Goal: Task Accomplishment & Management: Manage account settings

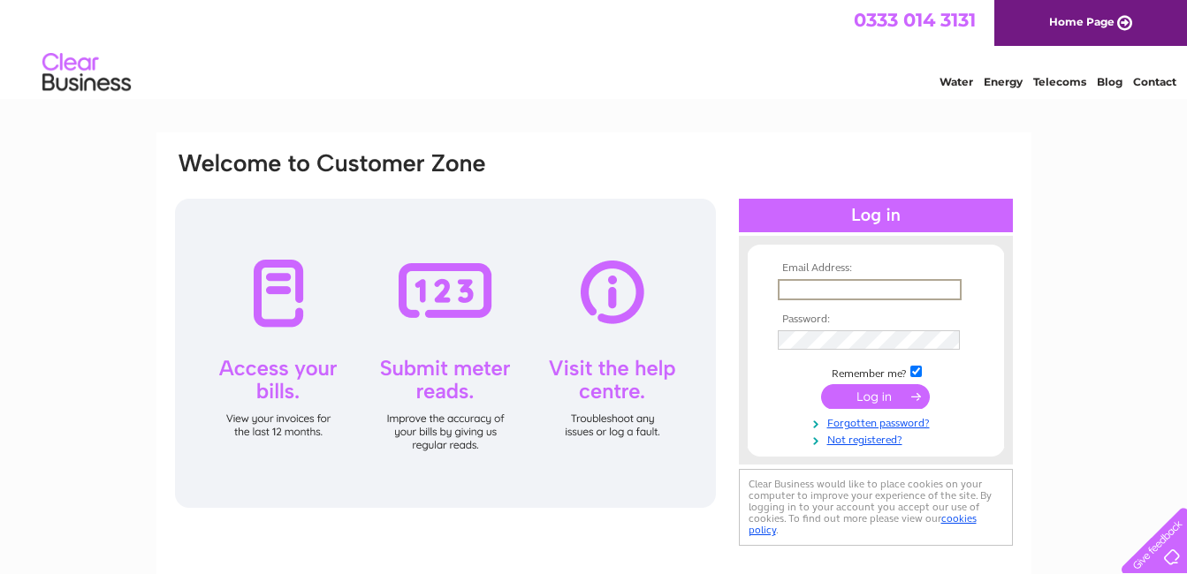
click at [813, 288] on input "text" at bounding box center [870, 289] width 184 height 21
type input "treasurer@exetersamaritans.org"
click at [813, 293] on input "treasurer@exetersamaritans.org" at bounding box center [870, 289] width 184 height 21
drag, startPoint x: 782, startPoint y: 291, endPoint x: 998, endPoint y: 291, distance: 215.6
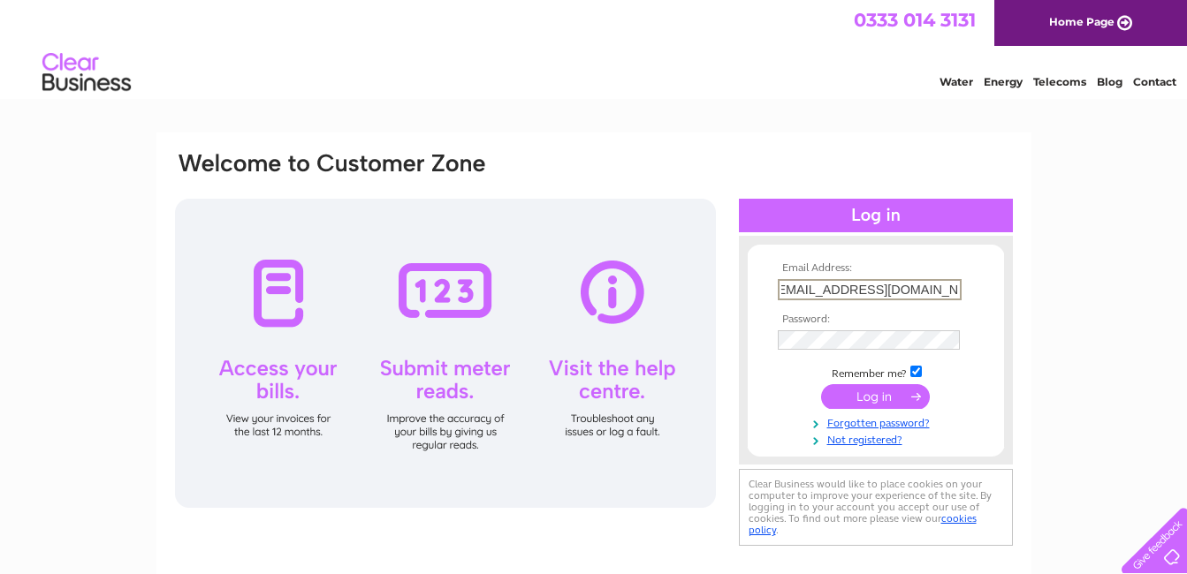
click at [998, 291] on form "Email Address: treasurer@exetersamaritans.org Password: Forgotten password?" at bounding box center [876, 354] width 256 height 185
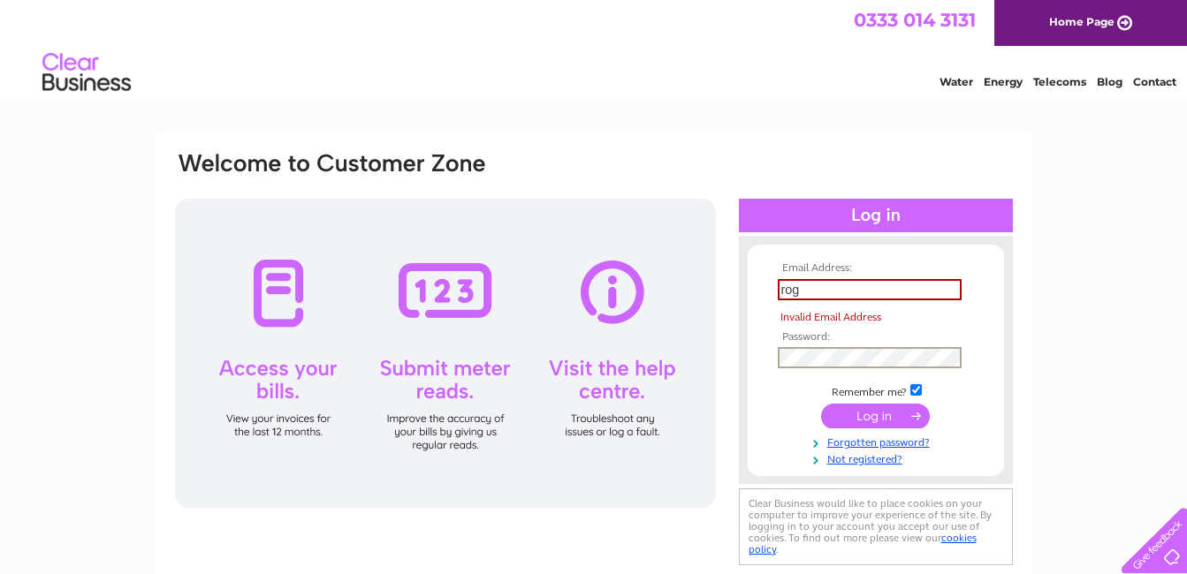
click at [798, 341] on tbody "Email Address: rog Invalid Email Address Password: Remember me?" at bounding box center [875, 364] width 205 height 204
click at [825, 290] on input "rog" at bounding box center [870, 289] width 184 height 21
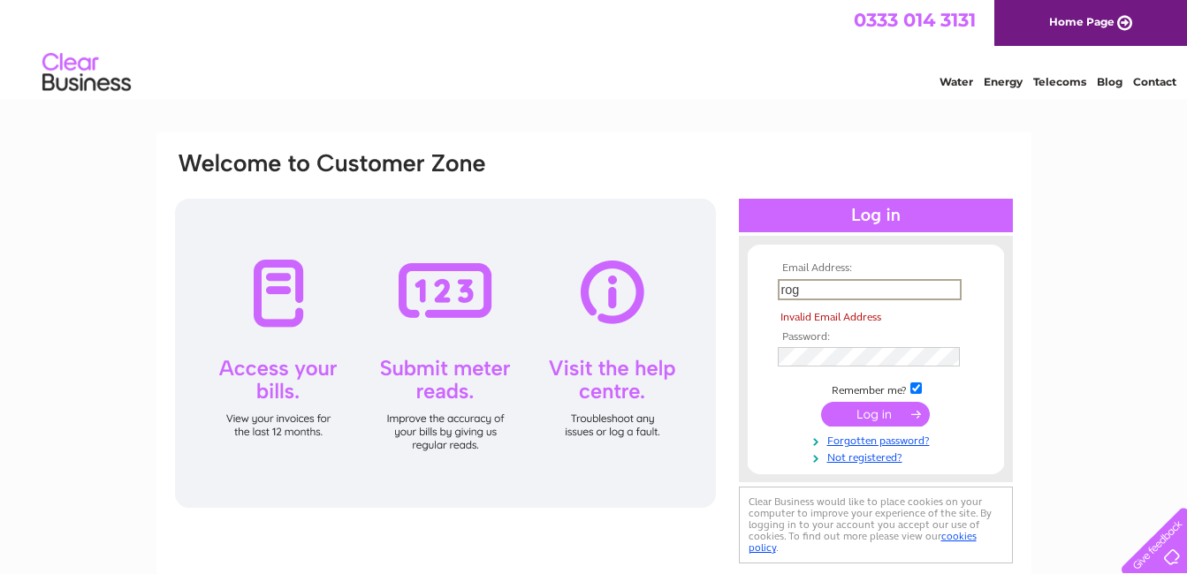
click at [821, 402] on input "submit" at bounding box center [875, 414] width 109 height 25
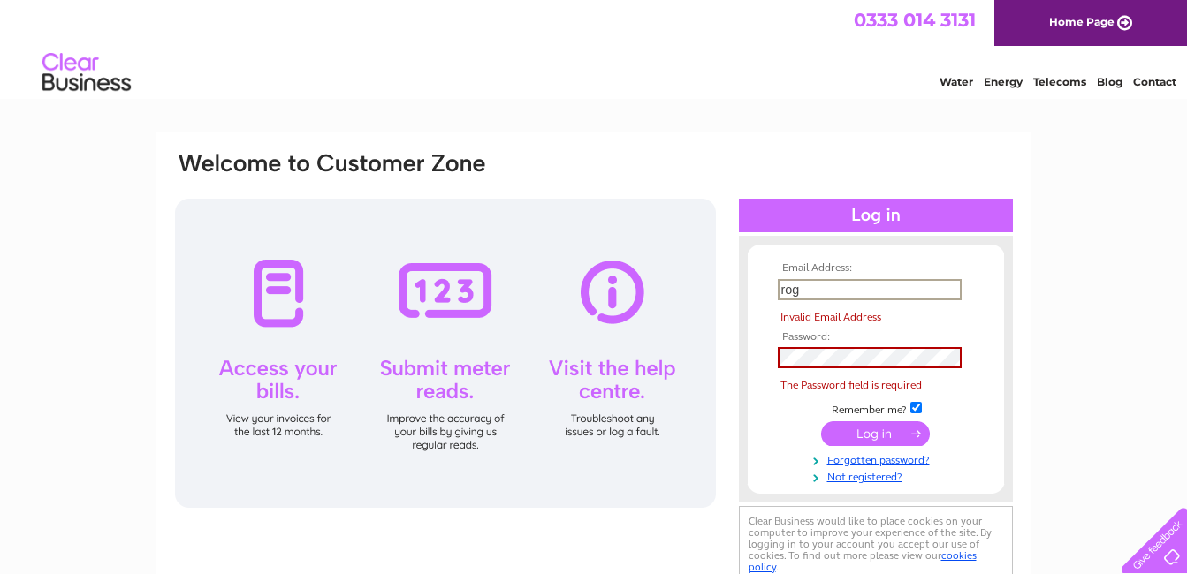
type input "rogerrandall27@yahoo.co.uk"
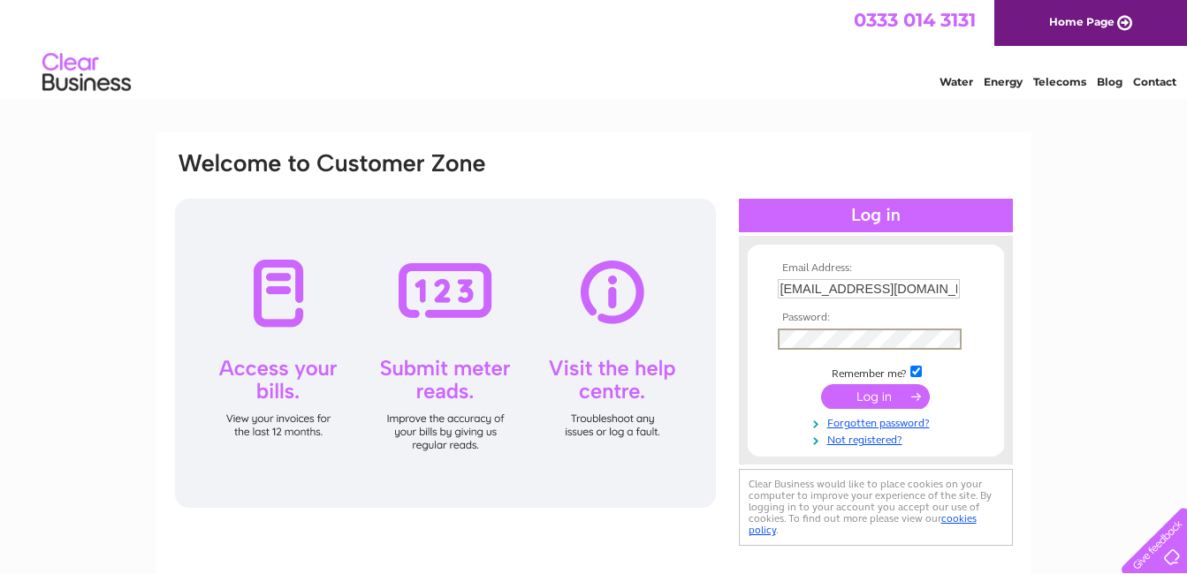
click at [862, 398] on input "submit" at bounding box center [875, 396] width 109 height 25
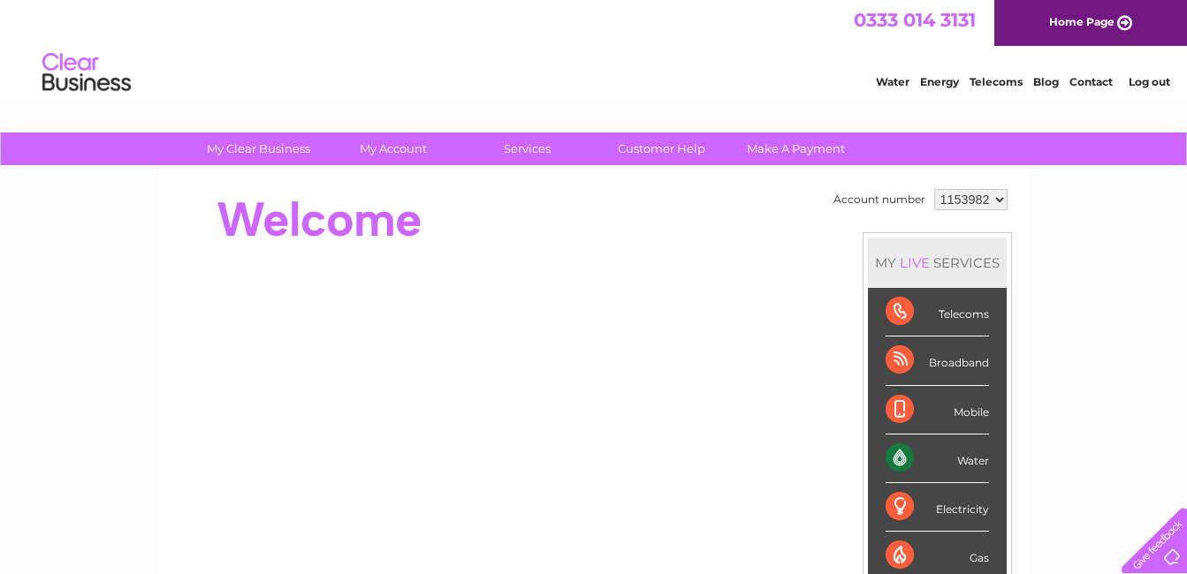
click at [961, 463] on div "Water" at bounding box center [937, 459] width 103 height 49
click at [896, 463] on div "Water" at bounding box center [937, 459] width 103 height 49
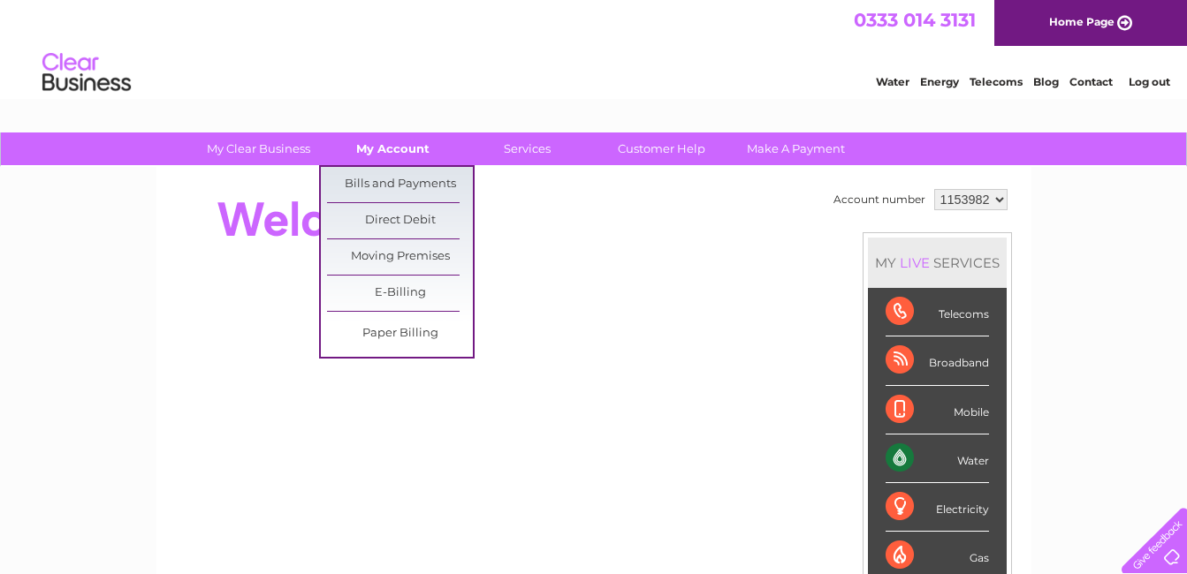
click at [392, 156] on link "My Account" at bounding box center [393, 149] width 146 height 33
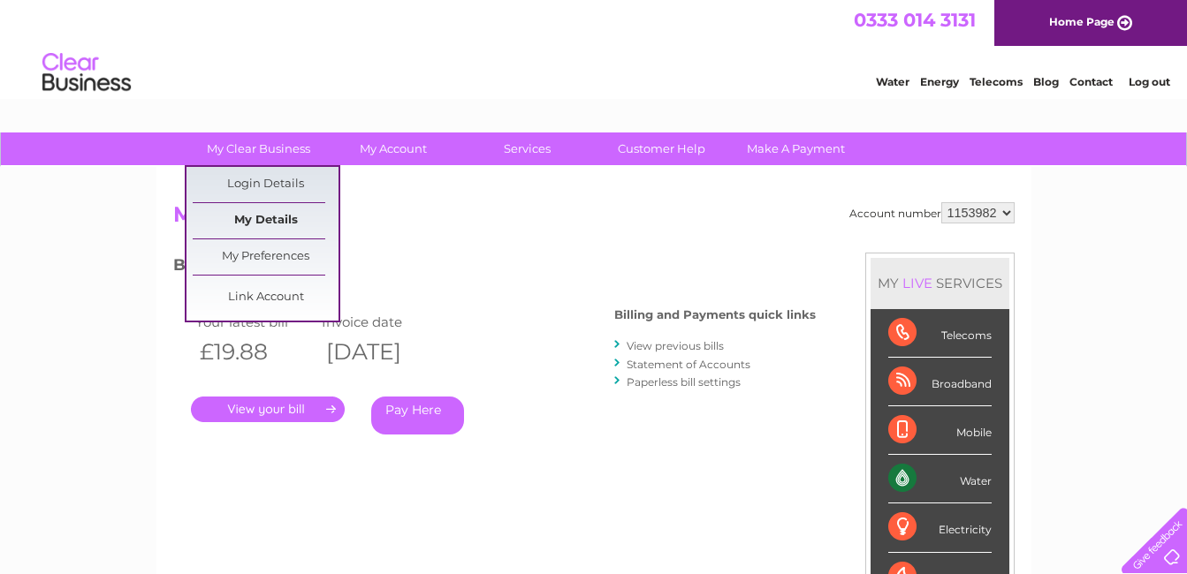
click at [279, 224] on link "My Details" at bounding box center [266, 220] width 146 height 35
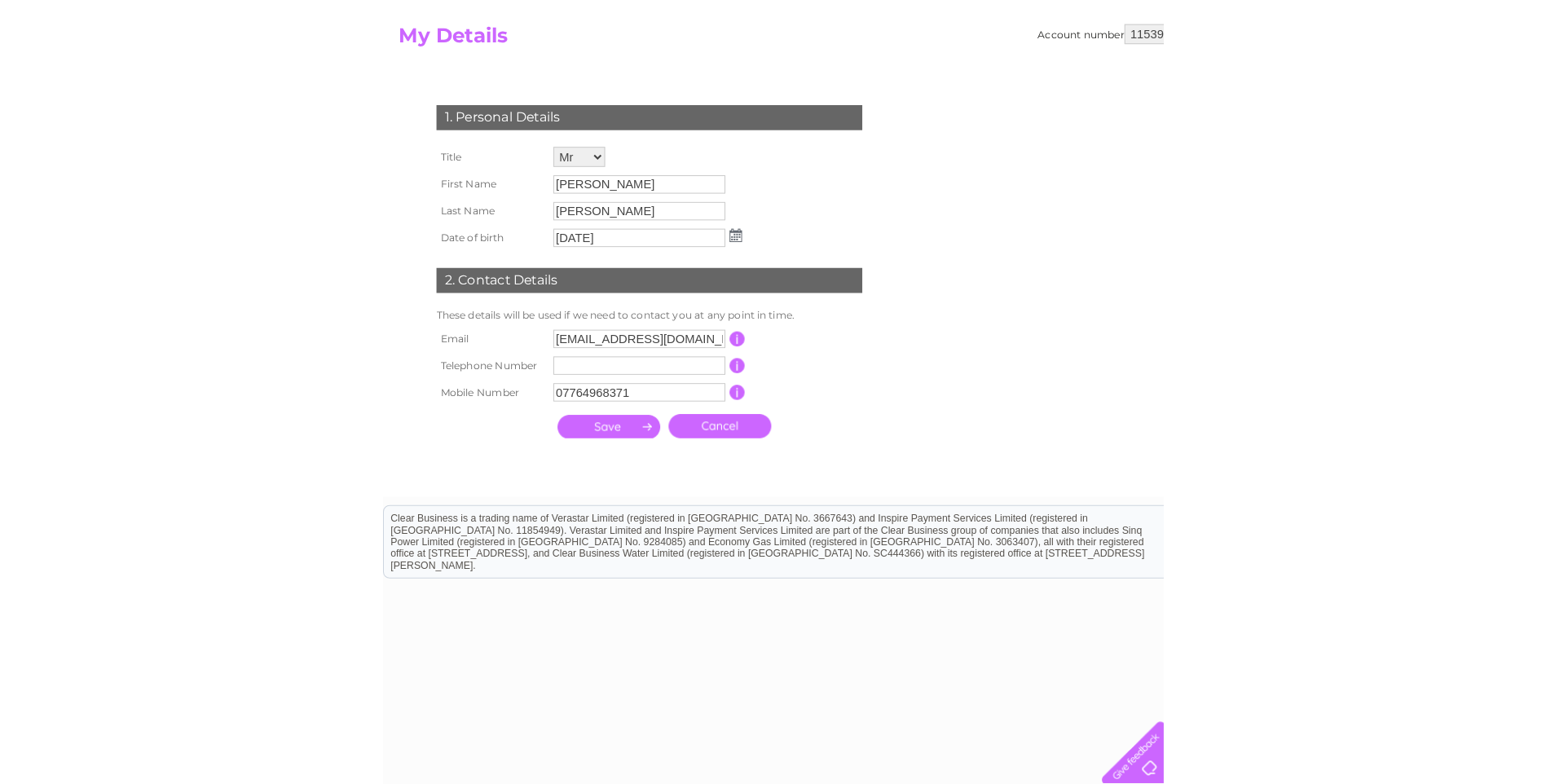
scroll to position [155, 0]
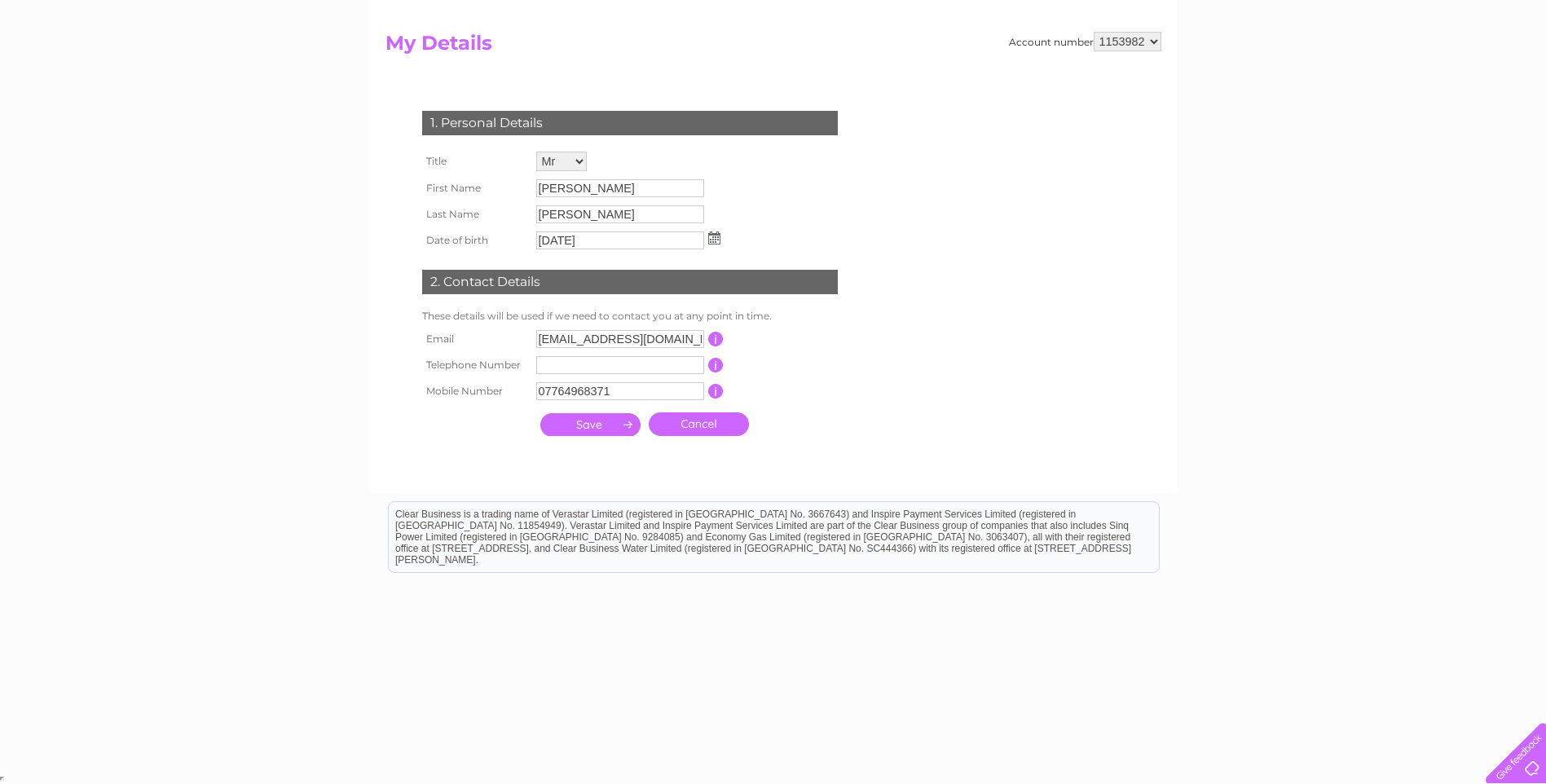
click at [702, 423] on link "Cancel" at bounding box center [698, 424] width 101 height 24
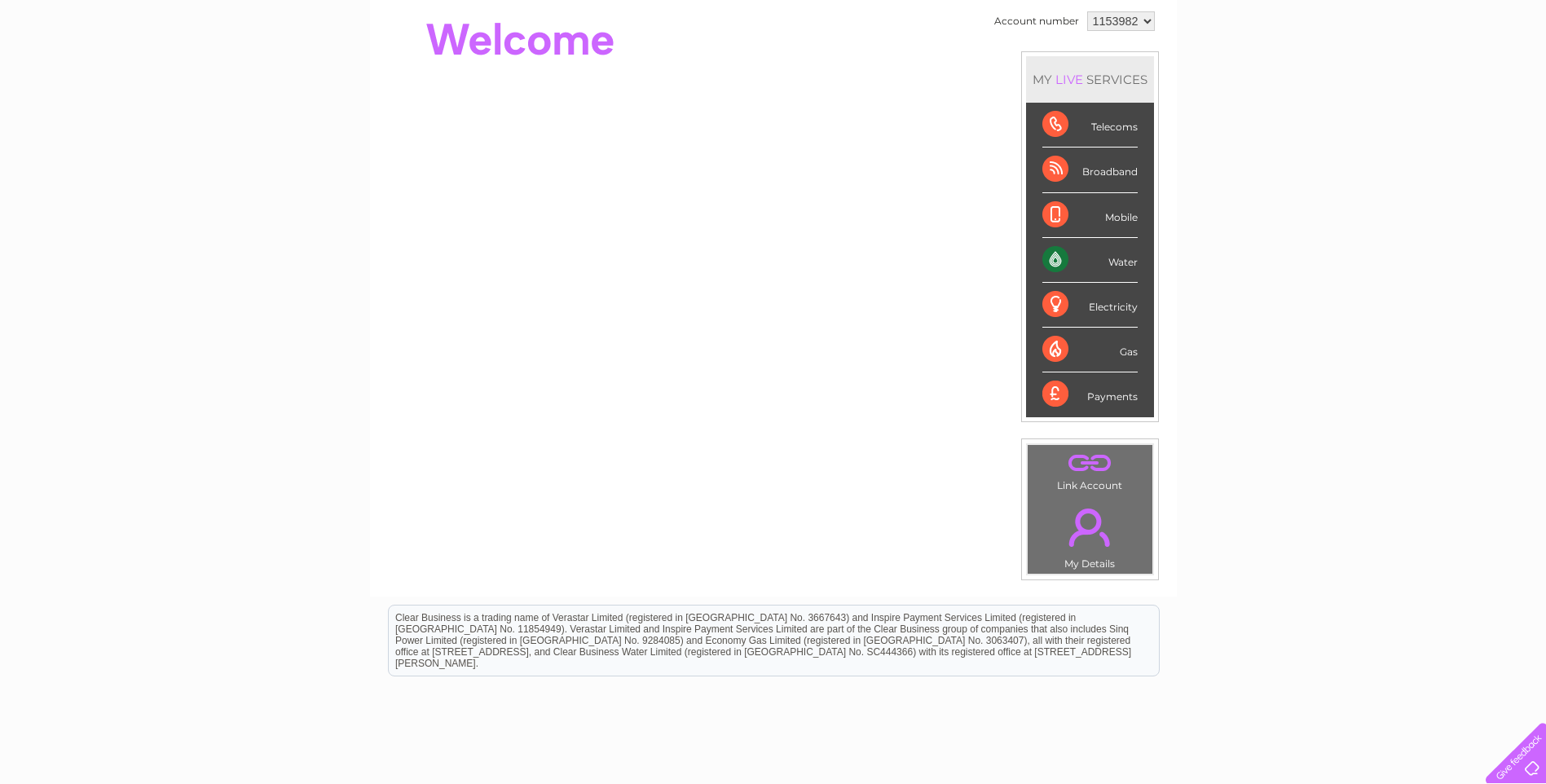
scroll to position [81, 0]
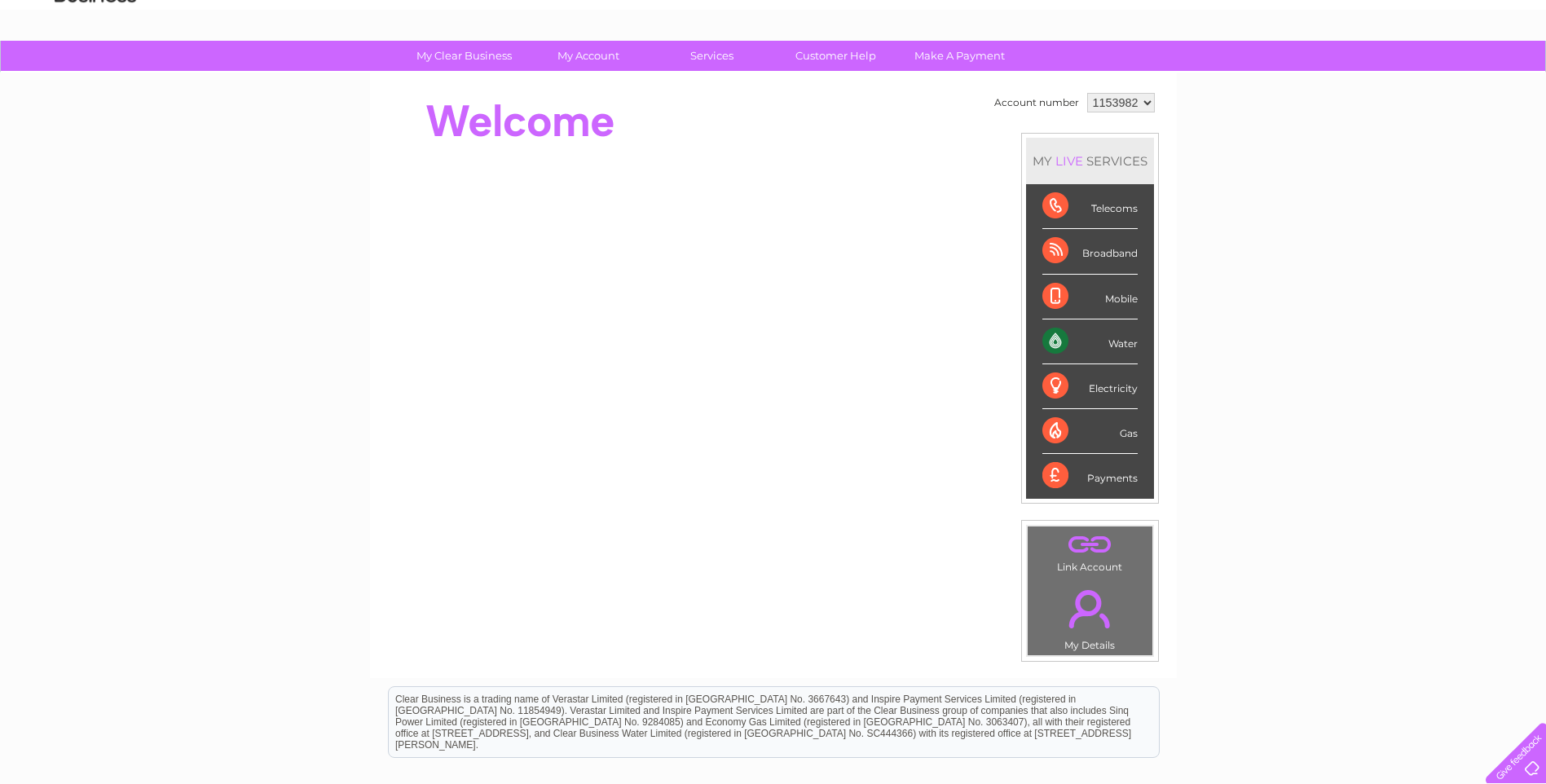
click at [1118, 349] on div "Water" at bounding box center [1089, 341] width 95 height 45
click at [1052, 348] on div "Water" at bounding box center [1089, 341] width 95 height 45
click at [1092, 593] on link "." at bounding box center [1090, 609] width 116 height 57
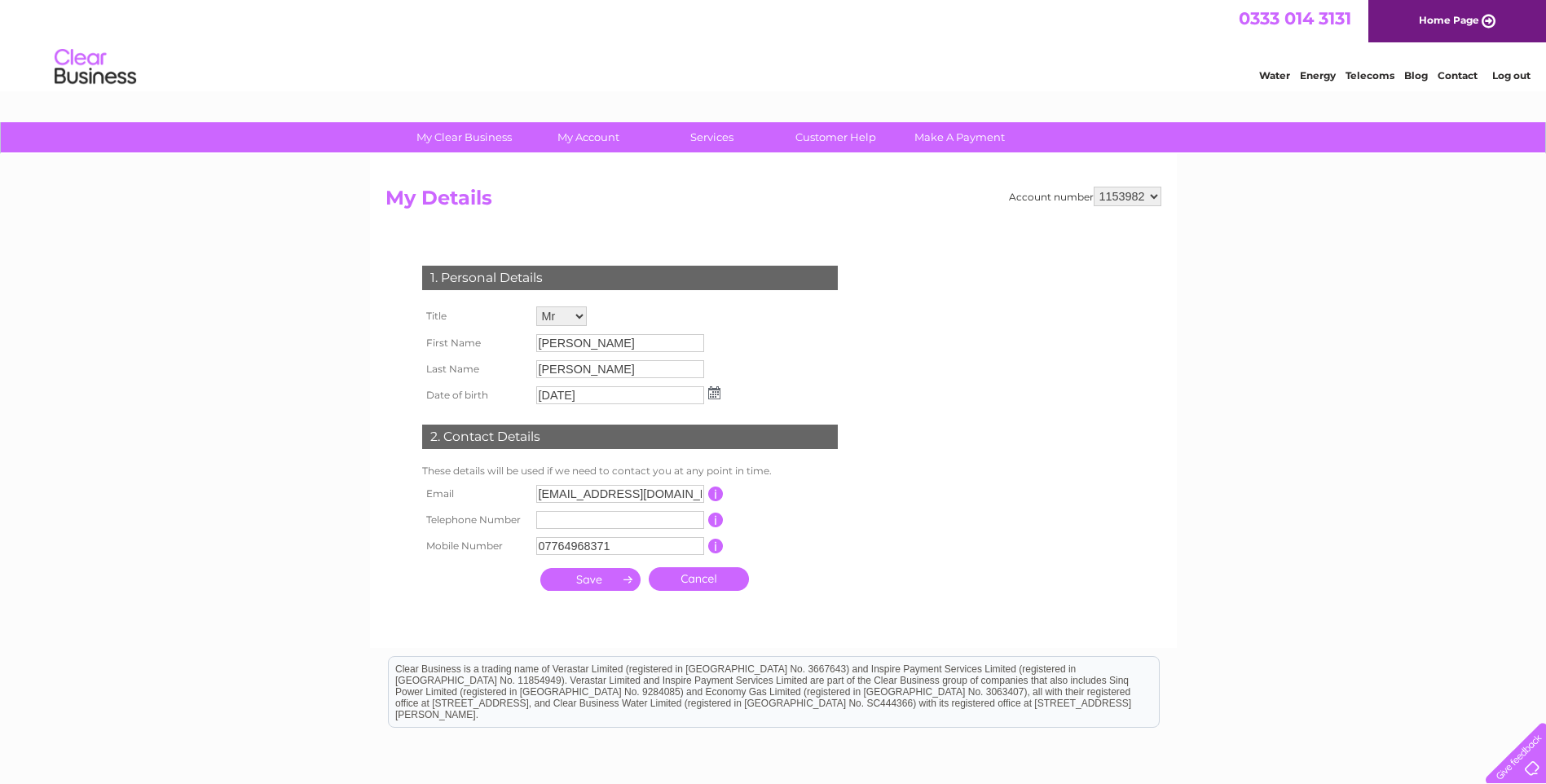
click at [684, 584] on link "Cancel" at bounding box center [698, 579] width 101 height 24
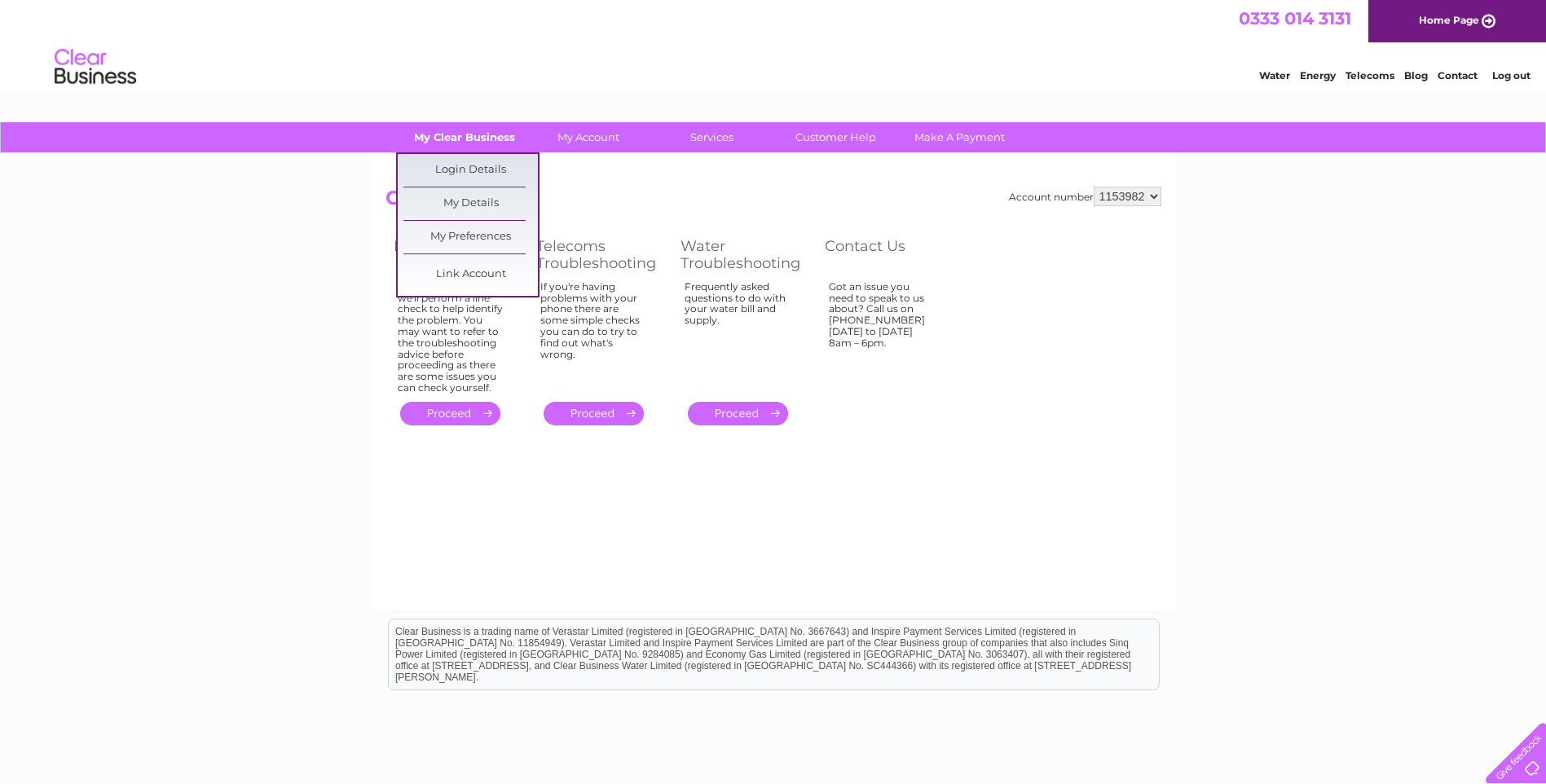
click at [498, 135] on link "My Clear Business" at bounding box center [464, 137] width 135 height 30
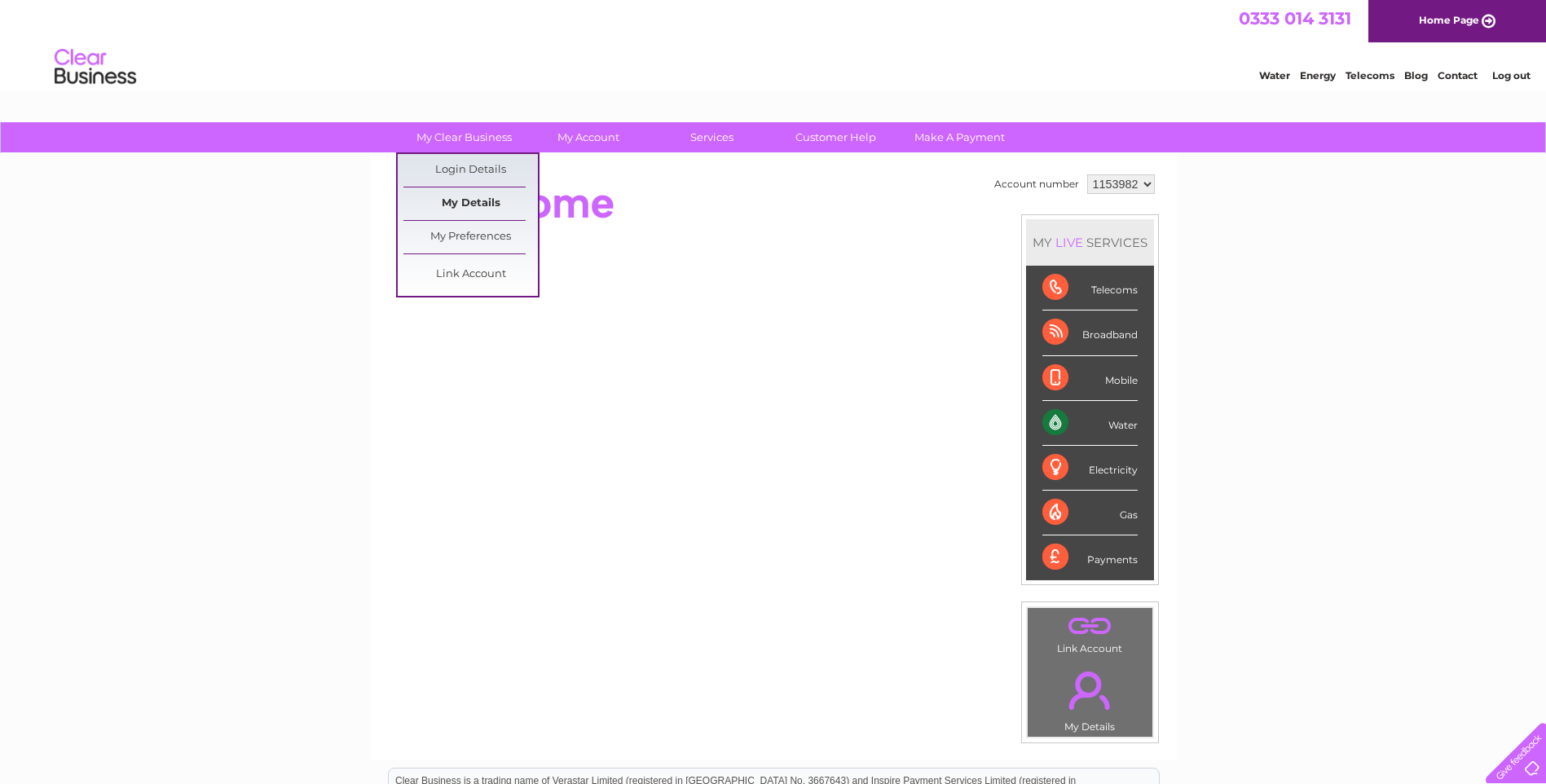
click at [462, 208] on link "My Details" at bounding box center [470, 203] width 135 height 32
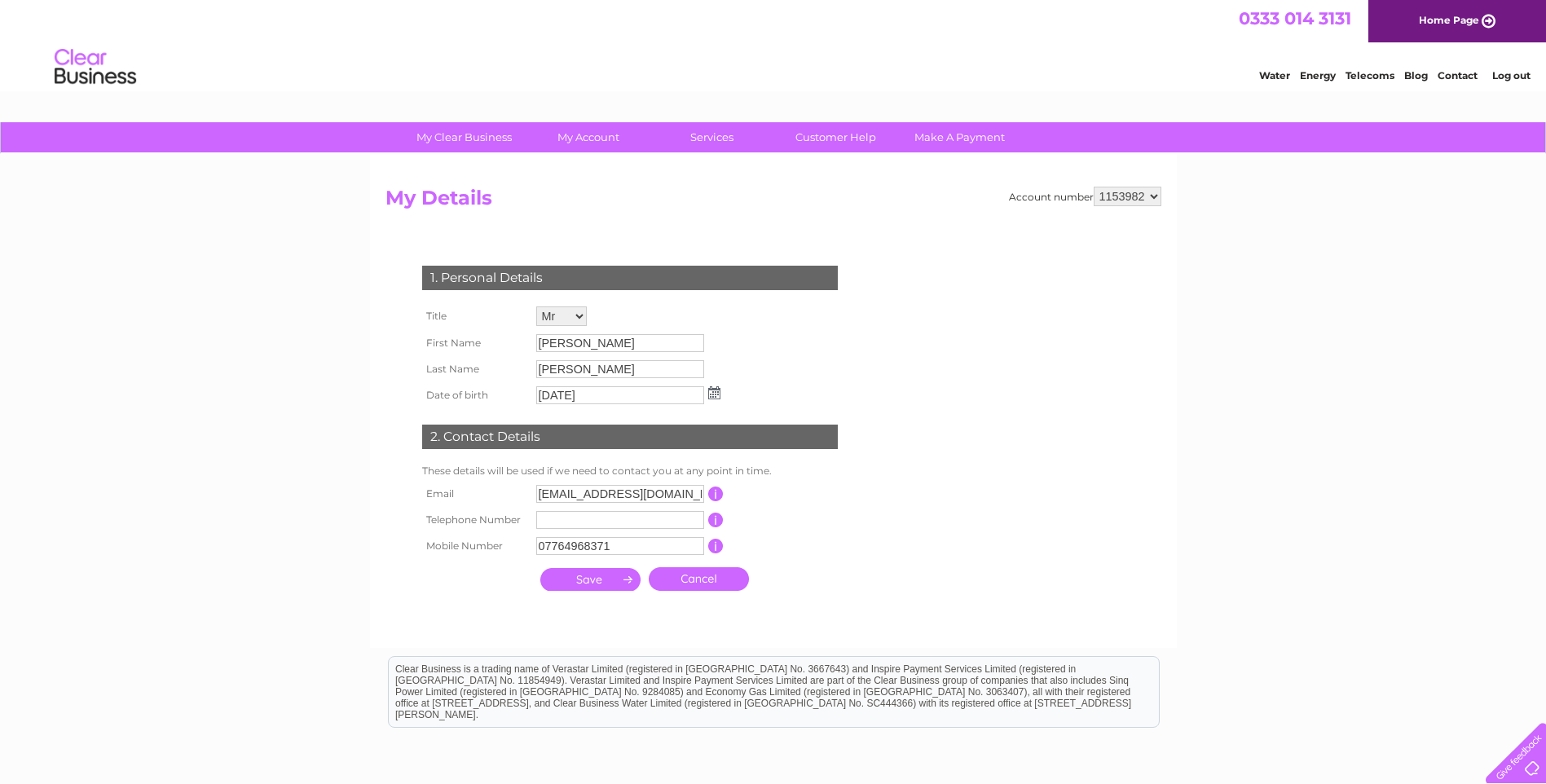
click at [1510, 74] on link "Log out" at bounding box center [1512, 75] width 39 height 12
